Goal: Check status: Check status

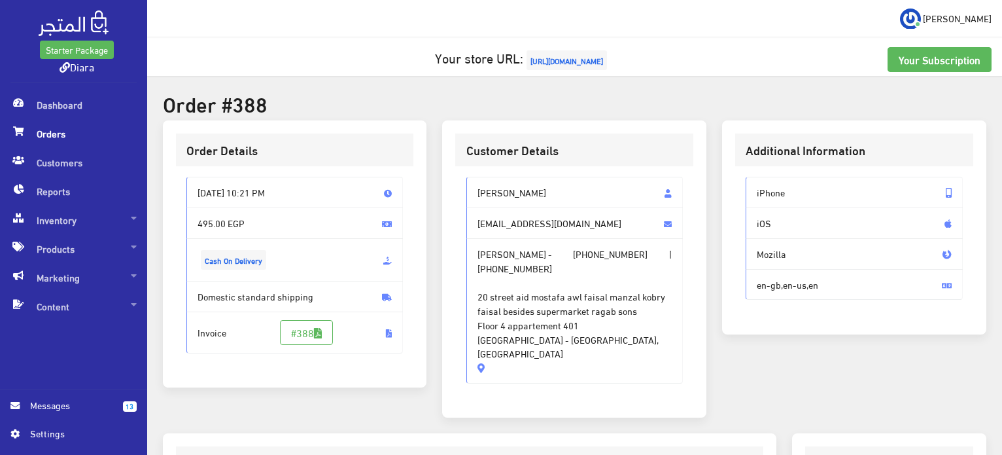
scroll to position [387, 0]
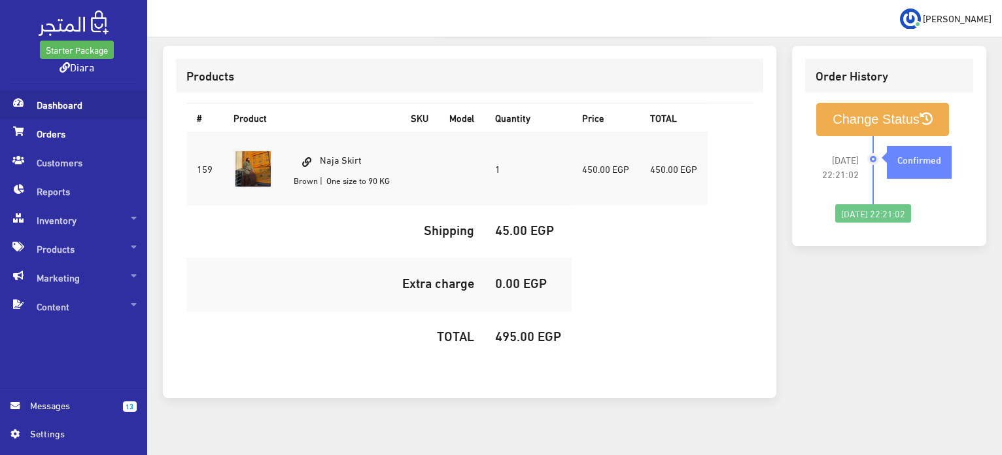
click at [57, 99] on span "Dashboard" at bounding box center [73, 104] width 126 height 29
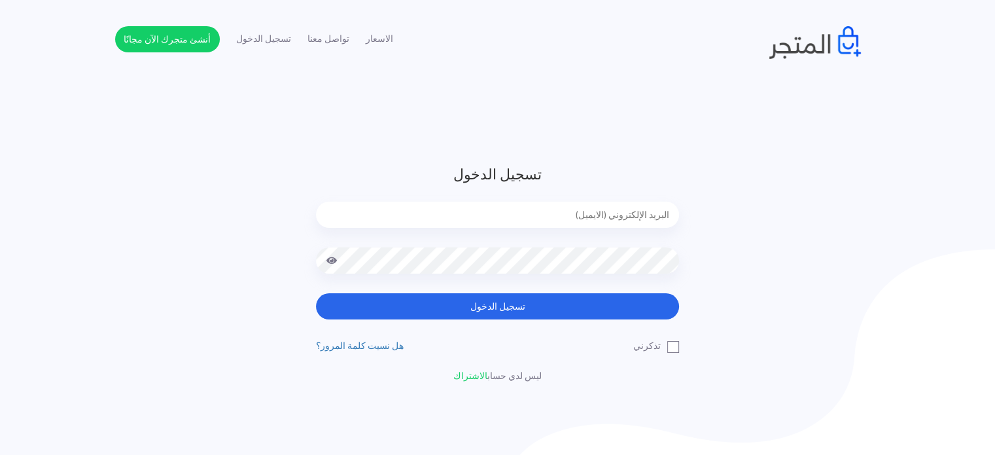
click at [643, 216] on input "email" at bounding box center [497, 215] width 363 height 26
type input "[EMAIL_ADDRESS][DOMAIN_NAME]"
click at [316, 293] on button "تسجيل الدخول" at bounding box center [497, 306] width 363 height 26
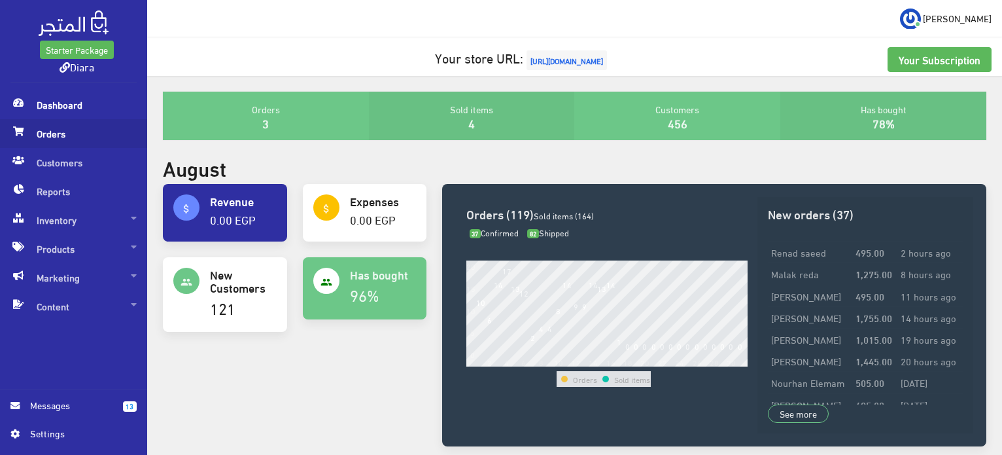
click at [94, 135] on span "Orders" at bounding box center [73, 133] width 126 height 29
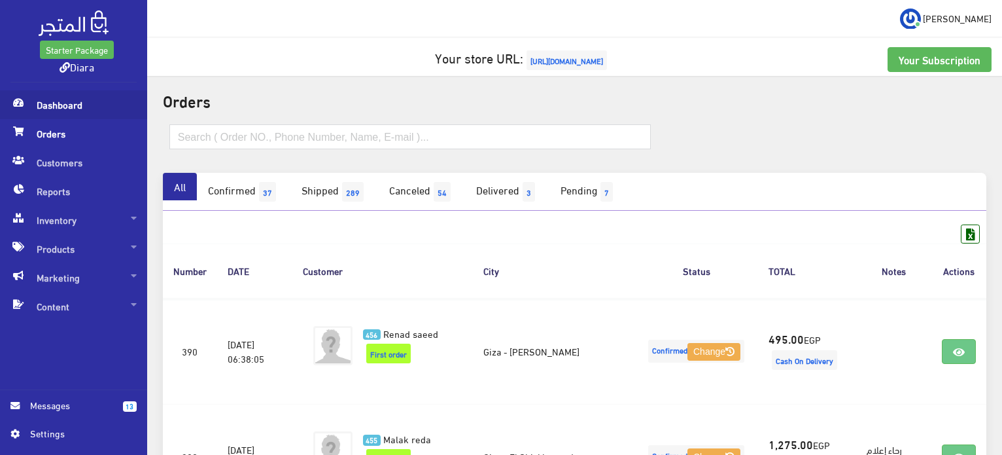
click at [91, 103] on span "Dashboard" at bounding box center [73, 104] width 126 height 29
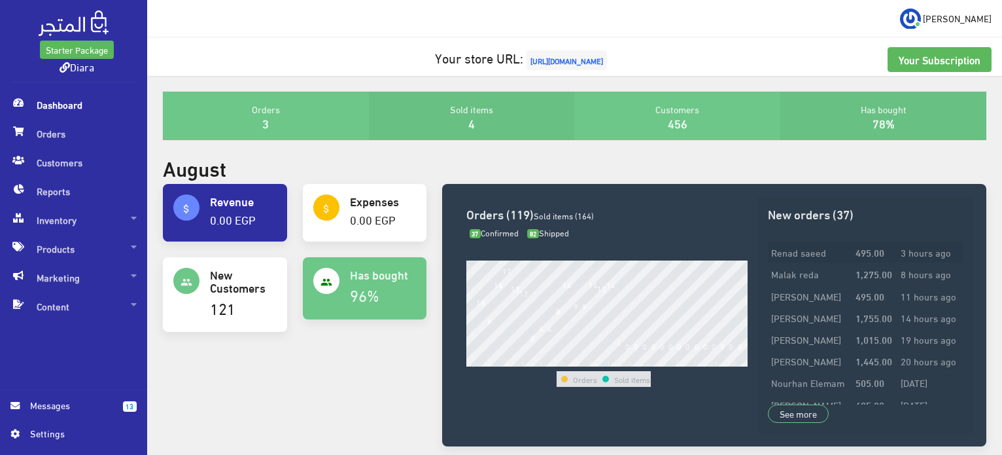
click at [919, 258] on td "3 hours ago" at bounding box center [930, 252] width 65 height 22
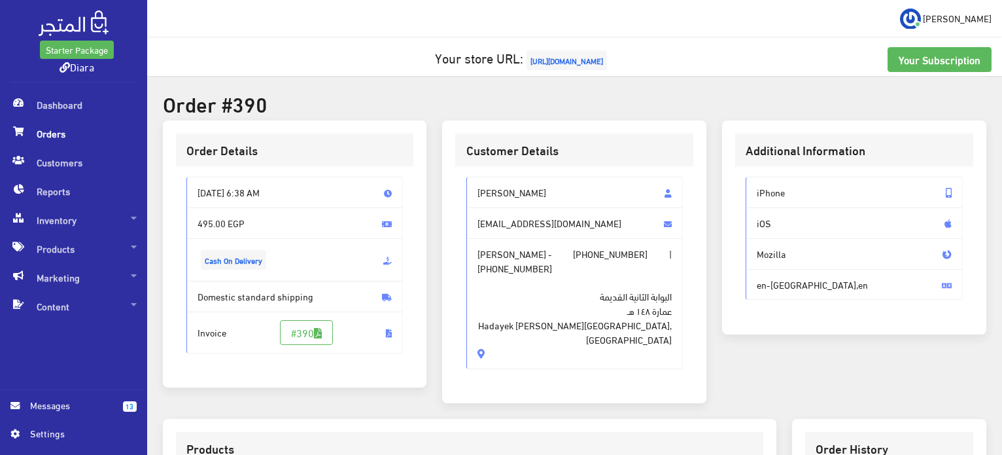
click at [38, 133] on span "Orders" at bounding box center [73, 133] width 126 height 29
click at [26, 130] on span "Orders" at bounding box center [73, 133] width 126 height 29
click at [81, 104] on span "Dashboard" at bounding box center [73, 104] width 126 height 29
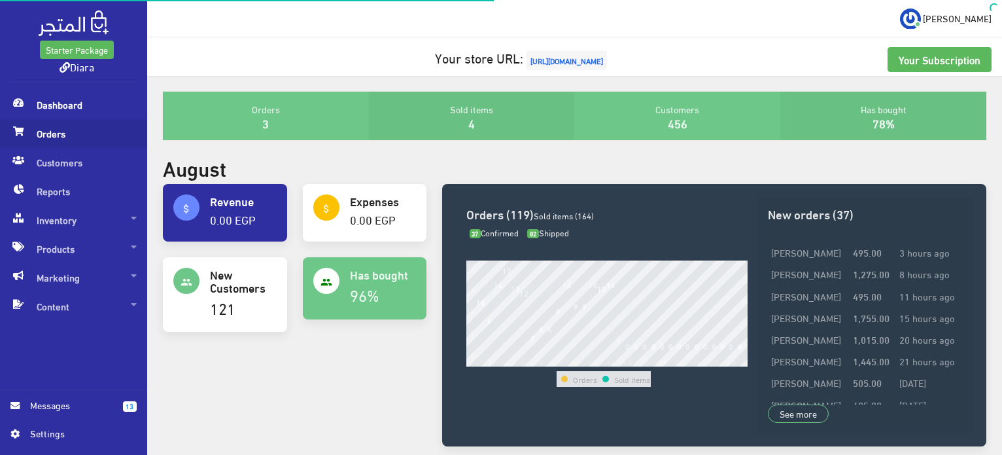
click at [51, 122] on span "Orders" at bounding box center [73, 133] width 126 height 29
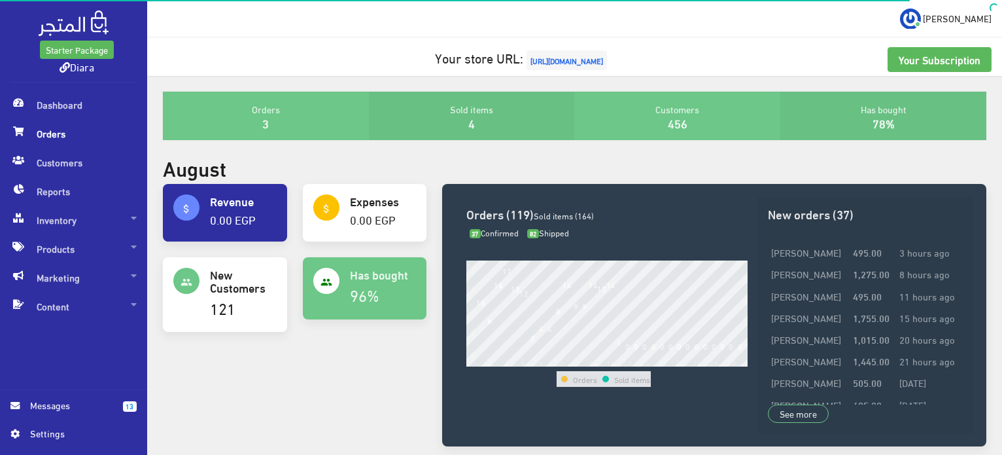
click at [89, 122] on span "Orders" at bounding box center [73, 133] width 126 height 29
click at [80, 126] on span "Orders" at bounding box center [73, 133] width 126 height 29
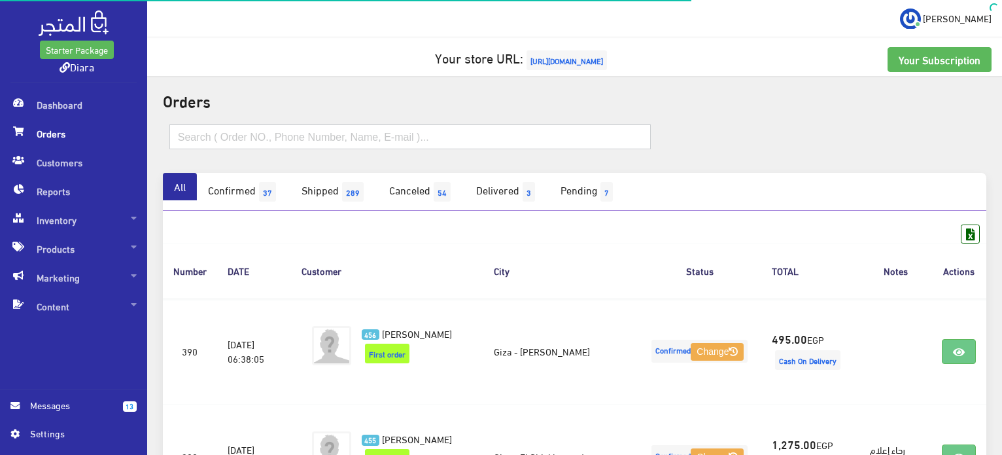
click at [279, 133] on input "text" at bounding box center [410, 136] width 482 height 25
paste input "01202203920"
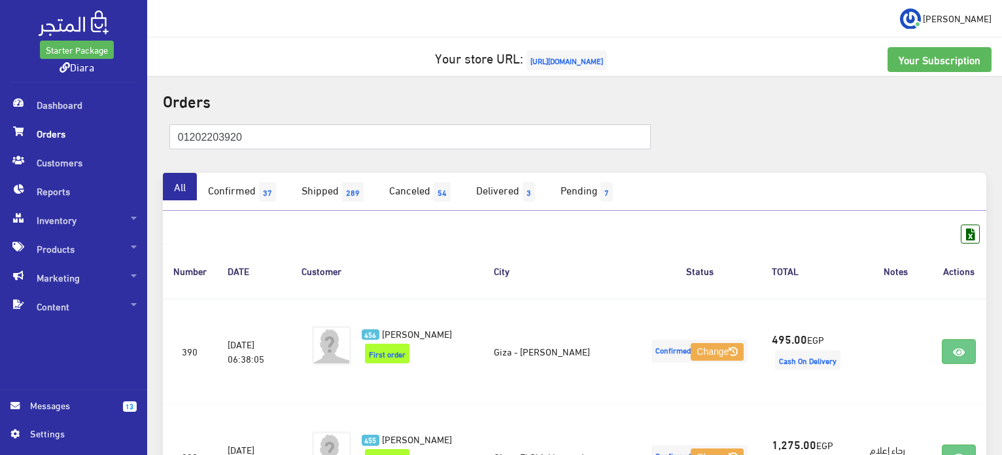
type input "01202203920"
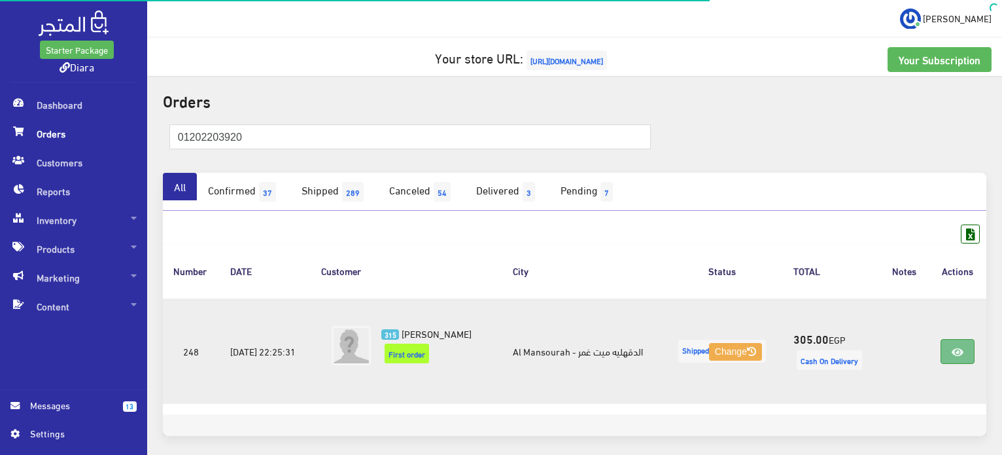
click at [946, 349] on link at bounding box center [958, 351] width 34 height 25
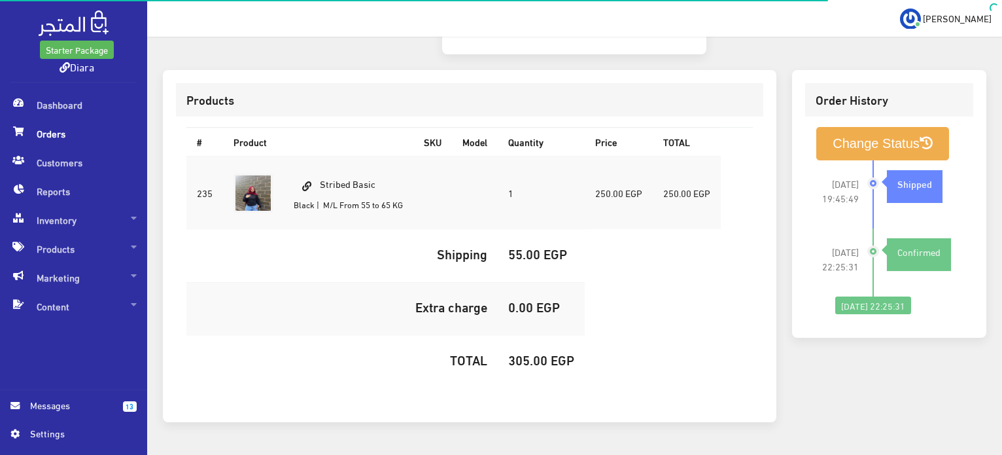
scroll to position [387, 0]
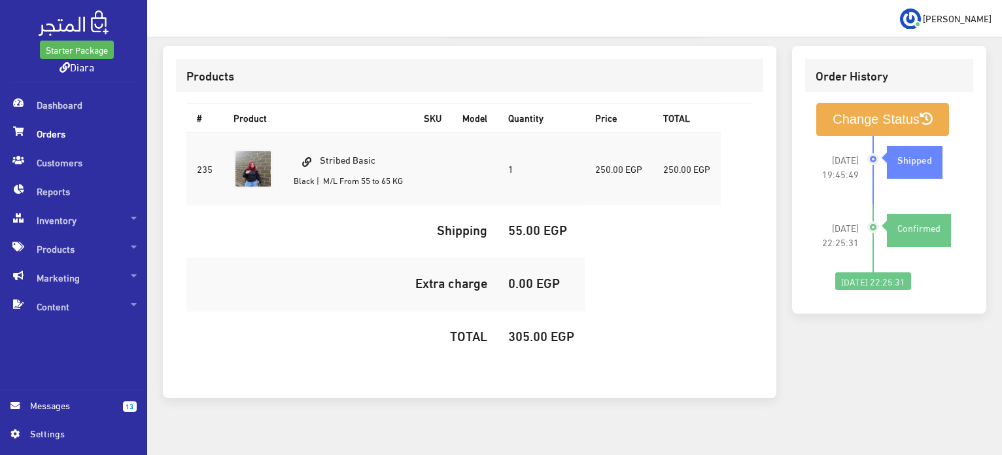
drag, startPoint x: 391, startPoint y: 145, endPoint x: 319, endPoint y: 148, distance: 71.4
click at [319, 148] on td "Stribed Basic Black | M/L From 55 to 65 KG" at bounding box center [348, 168] width 130 height 73
copy td "Stribed Basic"
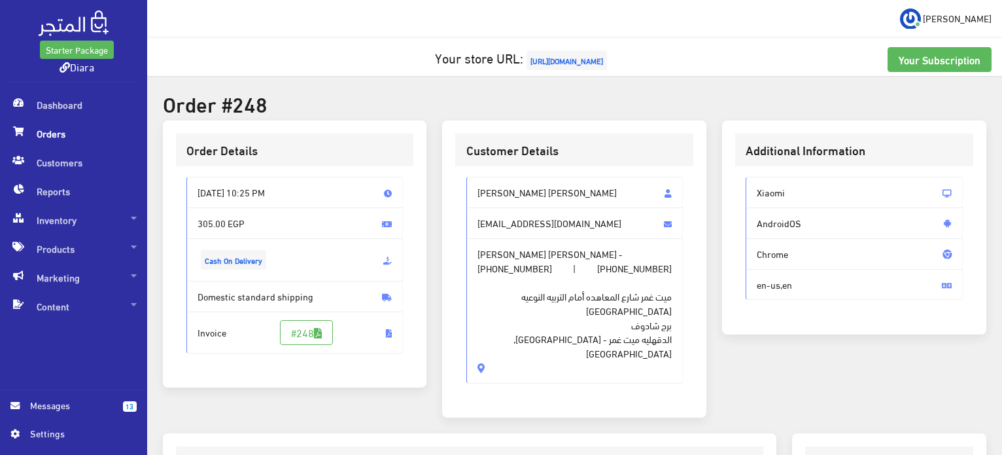
click at [54, 132] on span "Orders" at bounding box center [73, 133] width 126 height 29
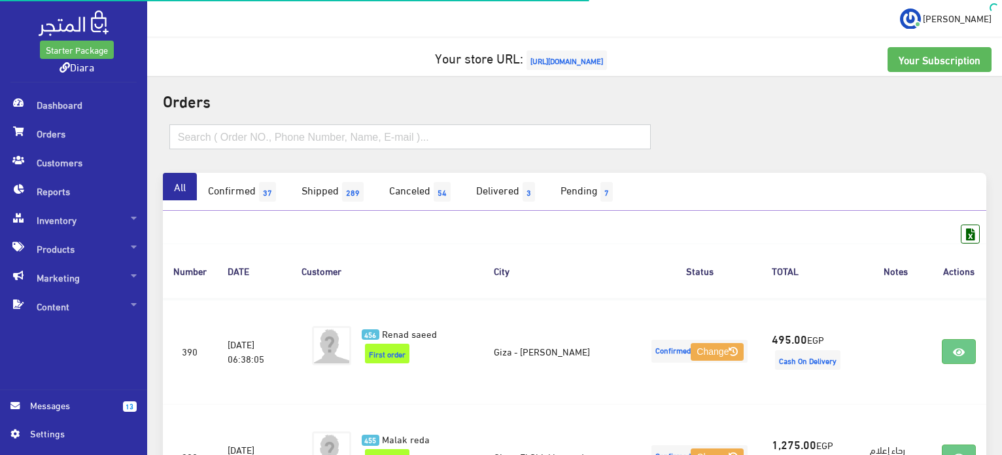
click at [258, 143] on input "text" at bounding box center [410, 136] width 482 height 25
paste input "01010497860"
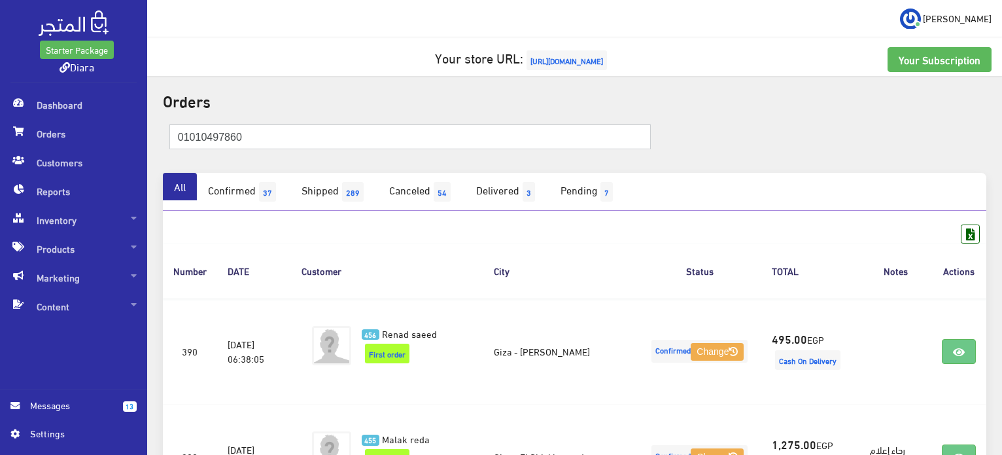
type input "01010497860"
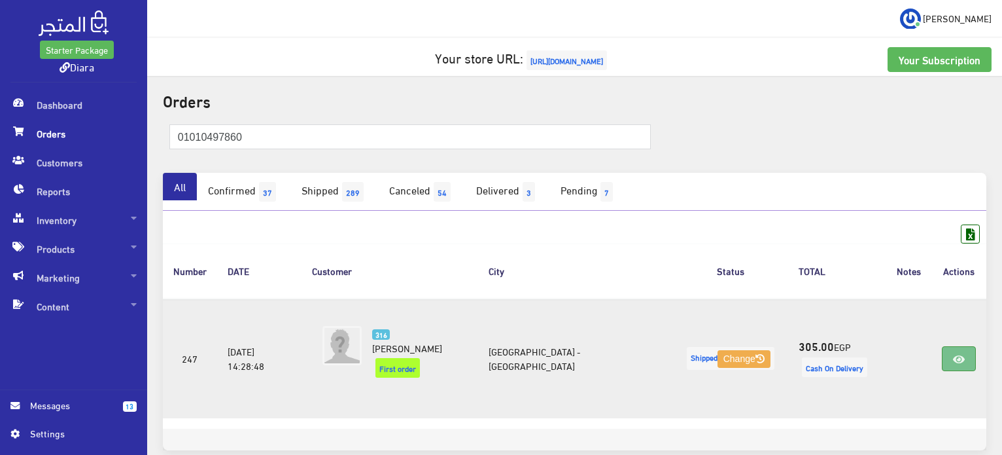
click at [959, 346] on link at bounding box center [959, 358] width 34 height 25
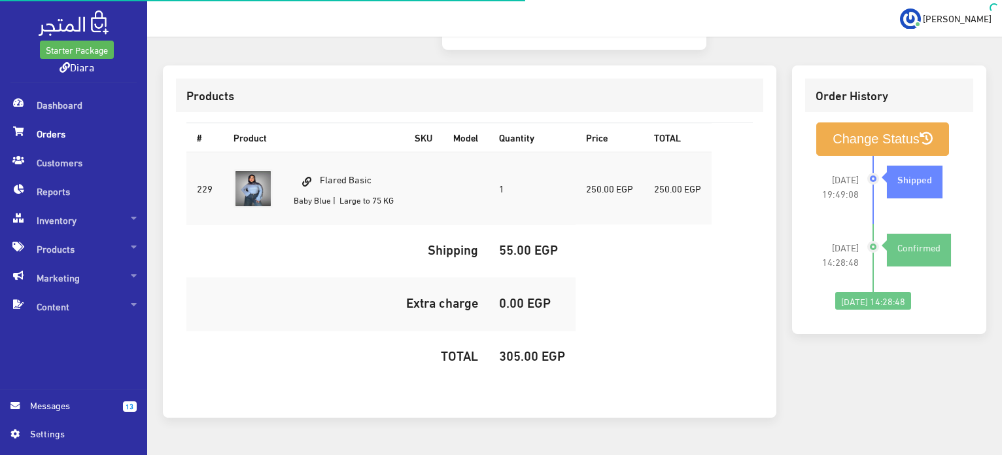
scroll to position [387, 0]
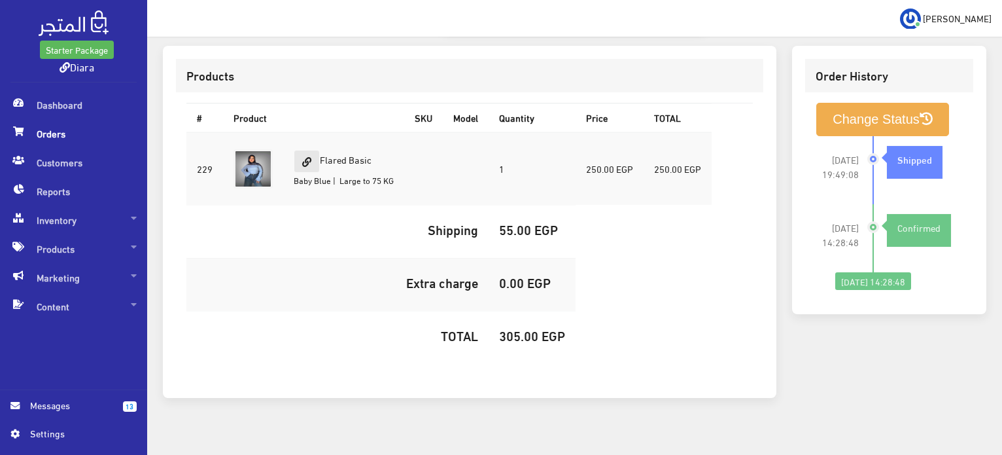
drag, startPoint x: 383, startPoint y: 139, endPoint x: 314, endPoint y: 139, distance: 69.4
click at [314, 139] on td "Flared Basic Baby Blue | Large to 75 KG" at bounding box center [343, 168] width 121 height 73
copy td "Flared Basic"
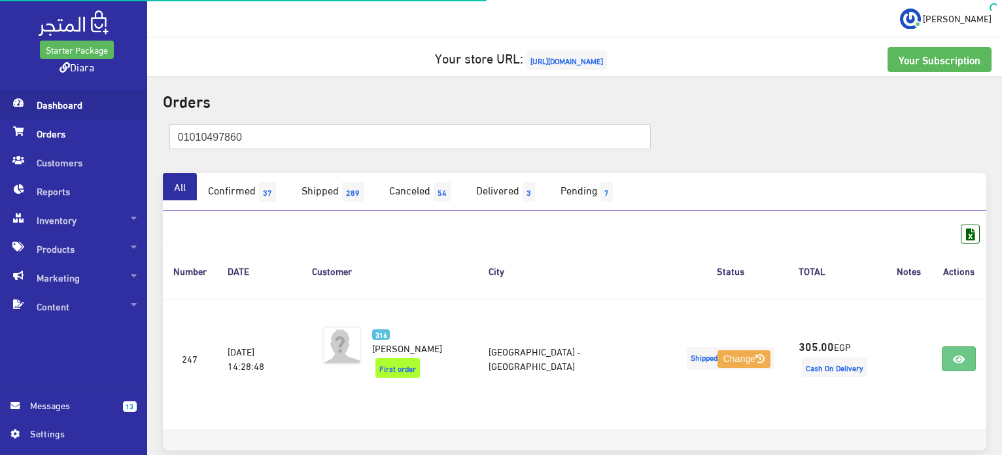
drag, startPoint x: 264, startPoint y: 134, endPoint x: 20, endPoint y: 113, distance: 245.7
click at [20, 113] on div "Starter Package Diara Dashboard 13" at bounding box center [501, 261] width 1002 height 523
paste input "27089114"
type input "01270891140"
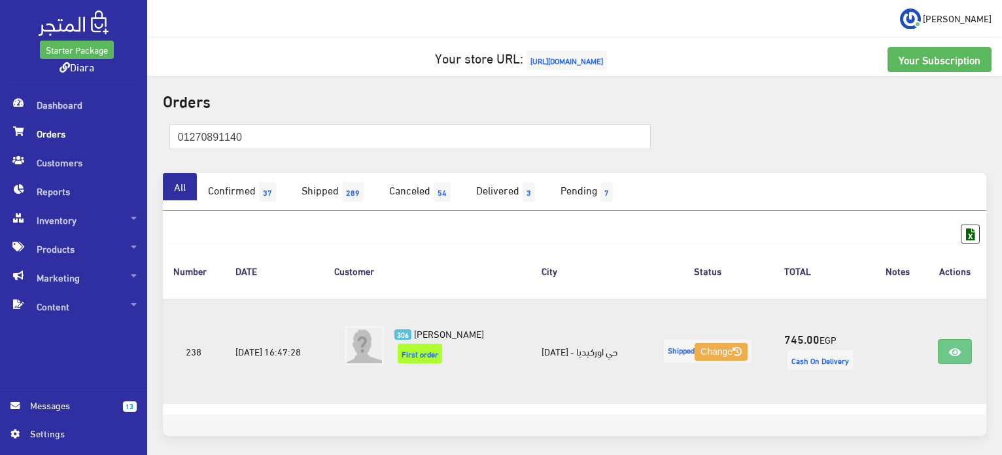
click at [940, 353] on td at bounding box center [955, 350] width 63 height 105
click at [944, 351] on link at bounding box center [955, 351] width 34 height 25
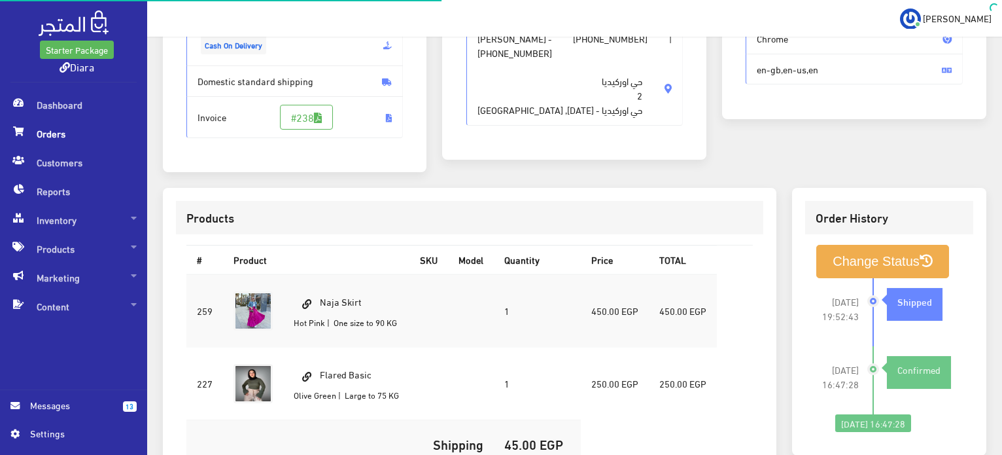
scroll to position [262, 0]
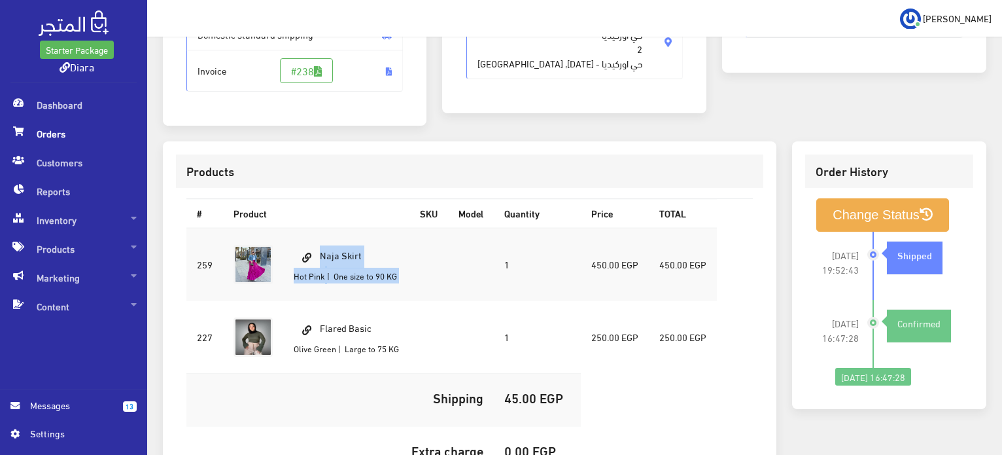
drag, startPoint x: 388, startPoint y: 257, endPoint x: 433, endPoint y: 232, distance: 51.3
click at [433, 232] on tr "259 Naja Skirt 1 450.00 EGP" at bounding box center [451, 264] width 531 height 73
click at [397, 239] on td "Naja Skirt Hot Pink | One size to 90 KG" at bounding box center [346, 264] width 126 height 73
click at [381, 251] on td "Naja Skirt Hot Pink | One size to 90 KG" at bounding box center [346, 264] width 126 height 73
click at [355, 217] on th "Product" at bounding box center [316, 213] width 186 height 28
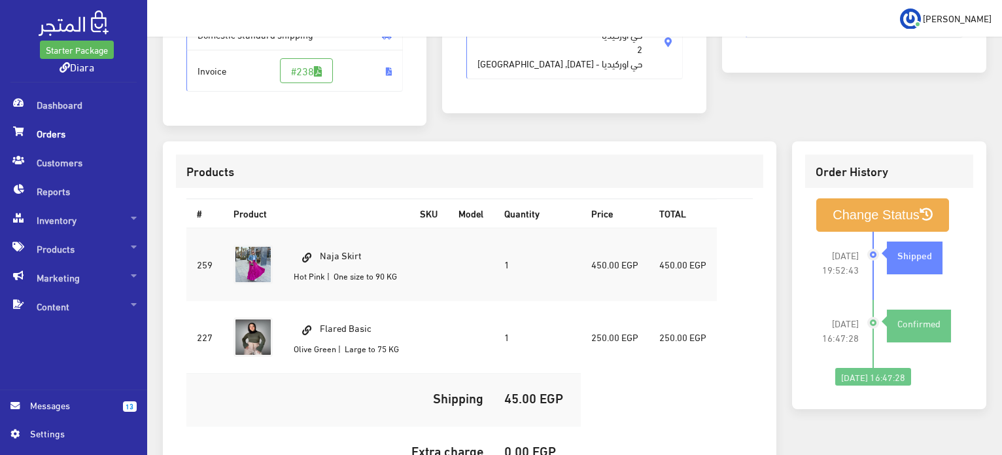
drag, startPoint x: 367, startPoint y: 255, endPoint x: 323, endPoint y: 253, distance: 44.6
click at [323, 253] on td "Naja Skirt Hot Pink | One size to 90 KG" at bounding box center [346, 264] width 126 height 73
copy td "Naja Skirt"
drag, startPoint x: 375, startPoint y: 332, endPoint x: 324, endPoint y: 332, distance: 51.0
click at [324, 332] on td "Flared Basic [PERSON_NAME] | Large to 75 KG" at bounding box center [346, 336] width 126 height 73
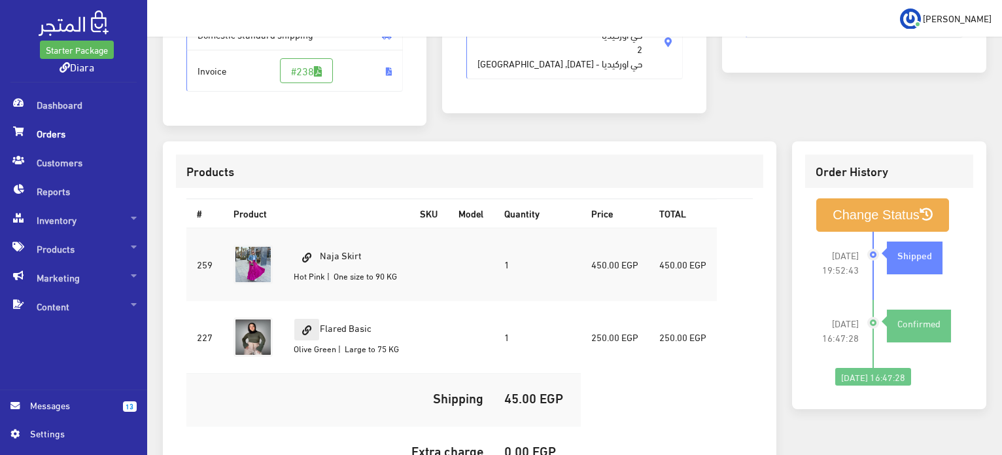
copy td "Flared Basic"
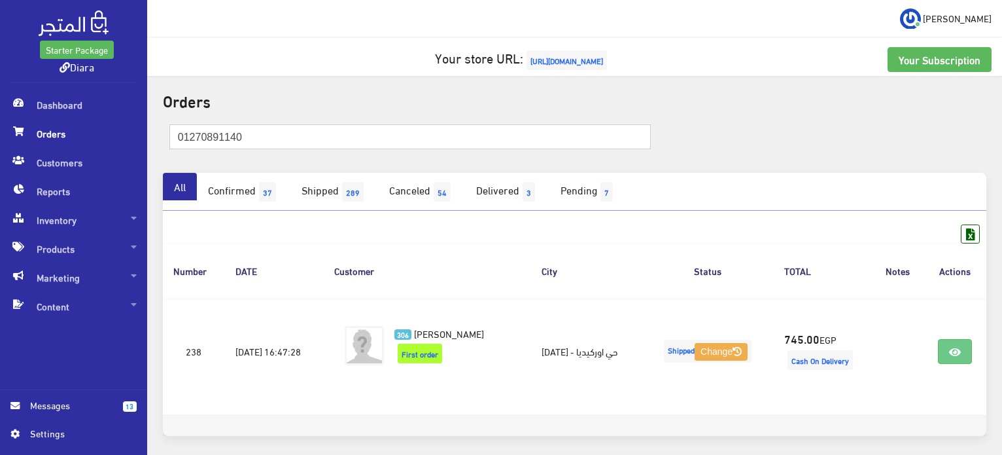
drag, startPoint x: 232, startPoint y: 143, endPoint x: 34, endPoint y: 126, distance: 198.3
click at [34, 126] on div "Starter Package Diara Dashboard 13" at bounding box center [501, 254] width 1002 height 509
paste input "145376994"
type input "01145376994"
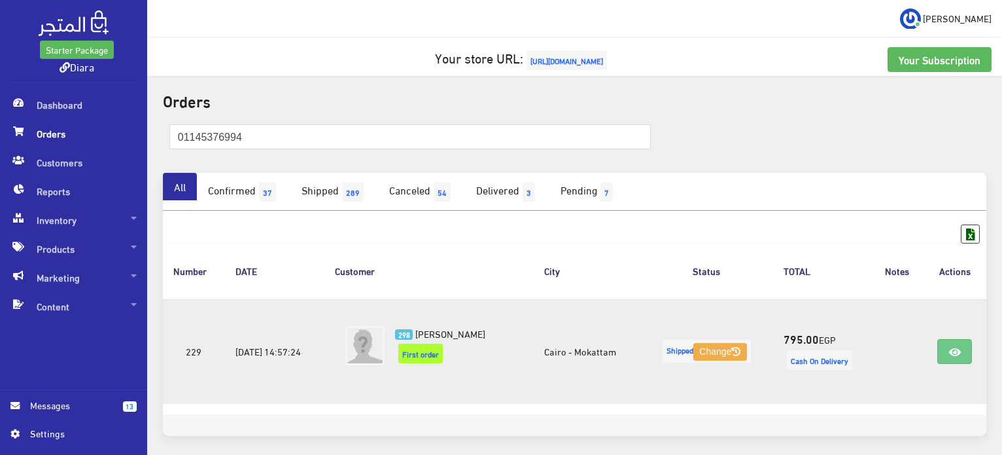
click at [961, 332] on td at bounding box center [954, 350] width 63 height 105
click at [952, 341] on link at bounding box center [955, 351] width 34 height 25
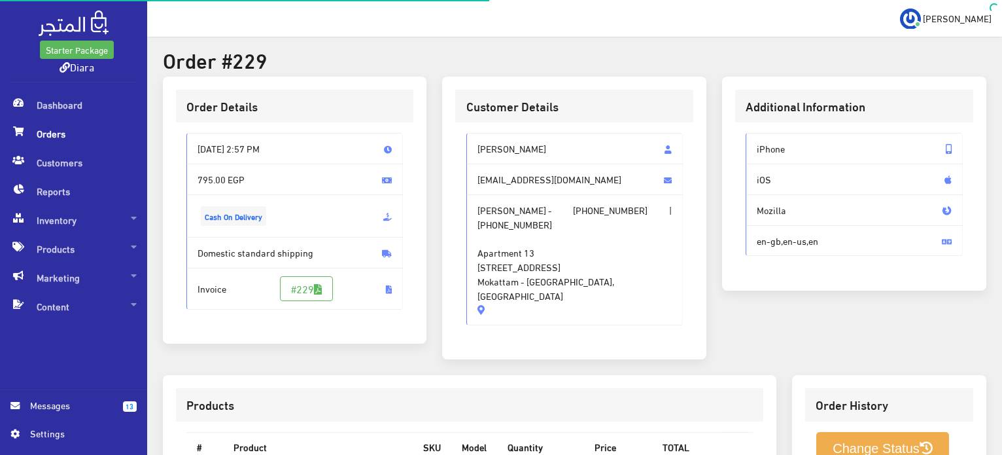
scroll to position [443, 0]
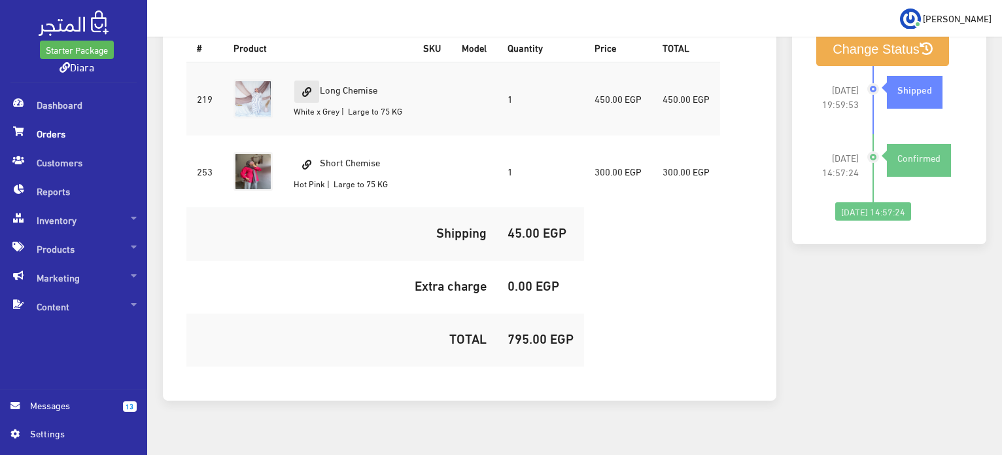
drag, startPoint x: 389, startPoint y: 69, endPoint x: 311, endPoint y: 73, distance: 77.3
click at [311, 73] on td "Long Chemise White x Grey | Large to 75 KG" at bounding box center [348, 98] width 130 height 73
copy td "Long Chemise"
drag, startPoint x: 399, startPoint y: 154, endPoint x: 317, endPoint y: 150, distance: 82.5
click at [317, 150] on td "Short Chemise Hot Pink | Large to 75 KG" at bounding box center [348, 171] width 130 height 73
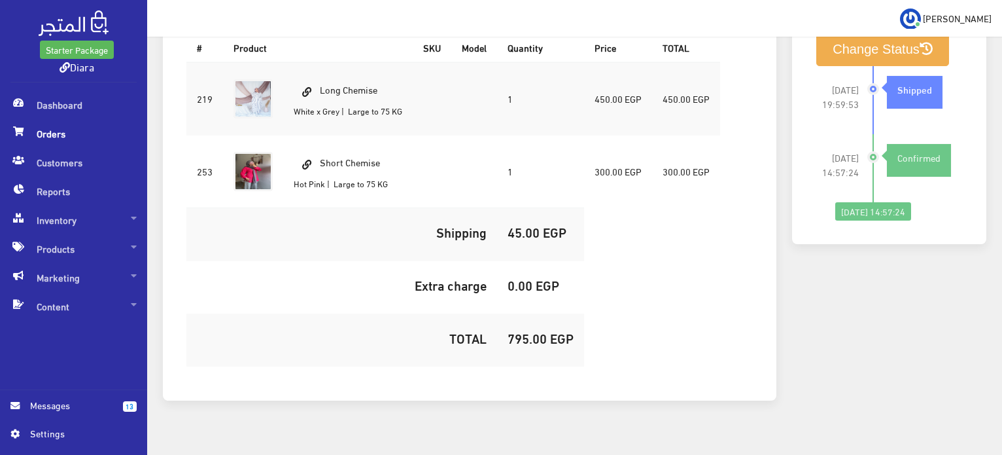
copy td "Short Chemise"
